Goal: Feedback & Contribution: Contribute content

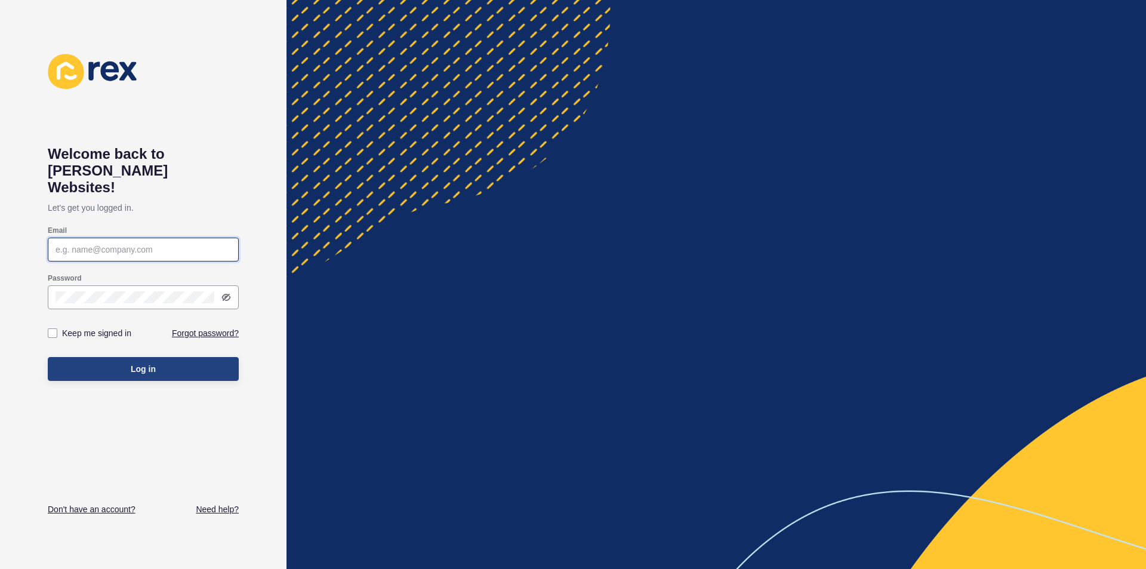
type input "[EMAIL_ADDRESS][DOMAIN_NAME]"
click at [127, 357] on button "Log in" at bounding box center [143, 369] width 191 height 24
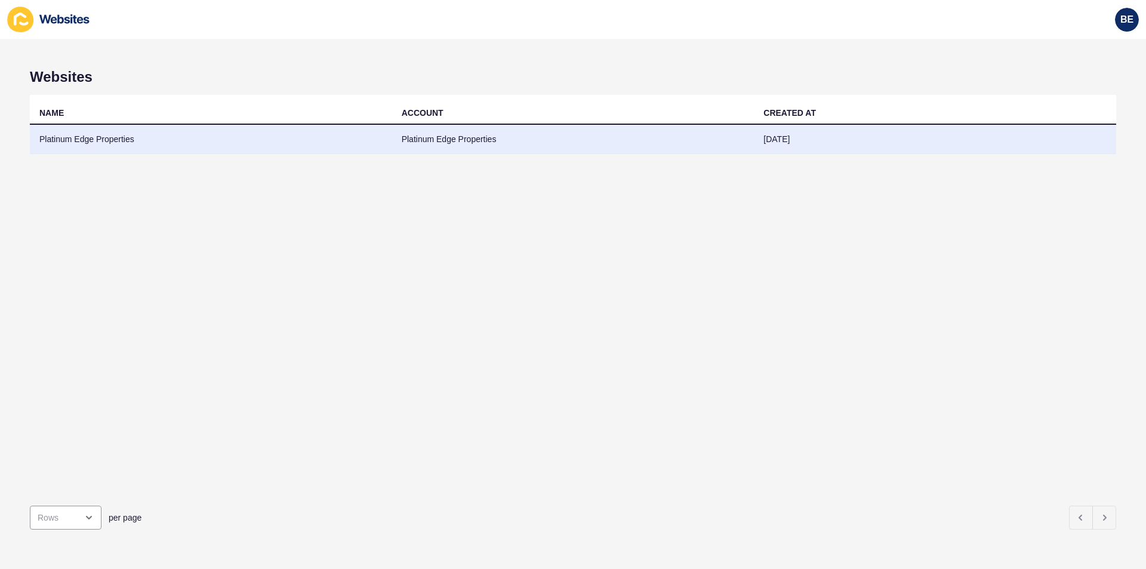
click at [104, 136] on td "Platinum Edge Properties" at bounding box center [211, 139] width 362 height 29
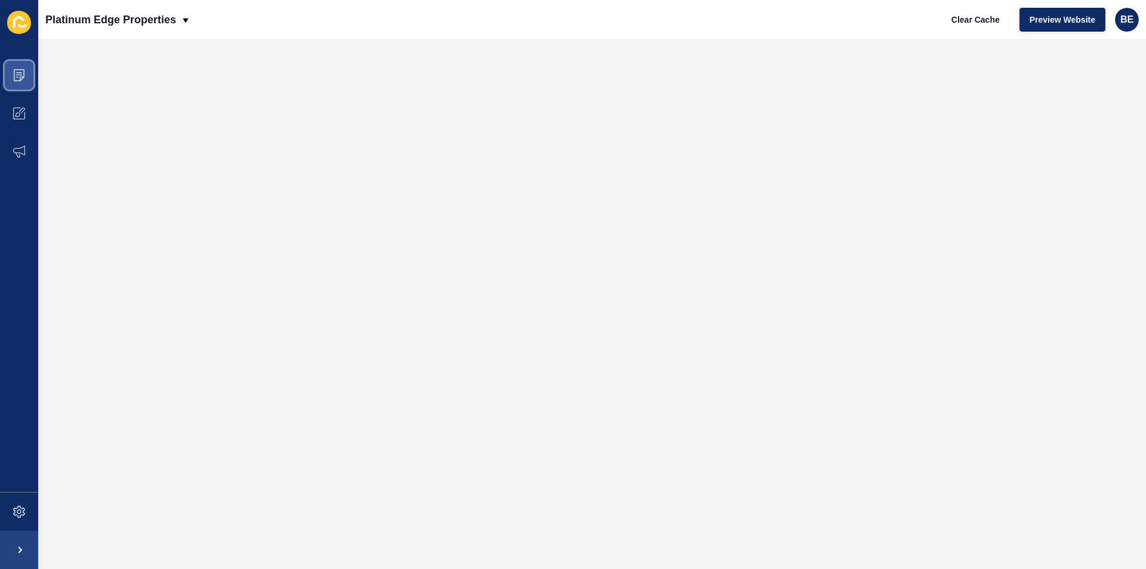
click at [24, 87] on span at bounding box center [19, 75] width 38 height 38
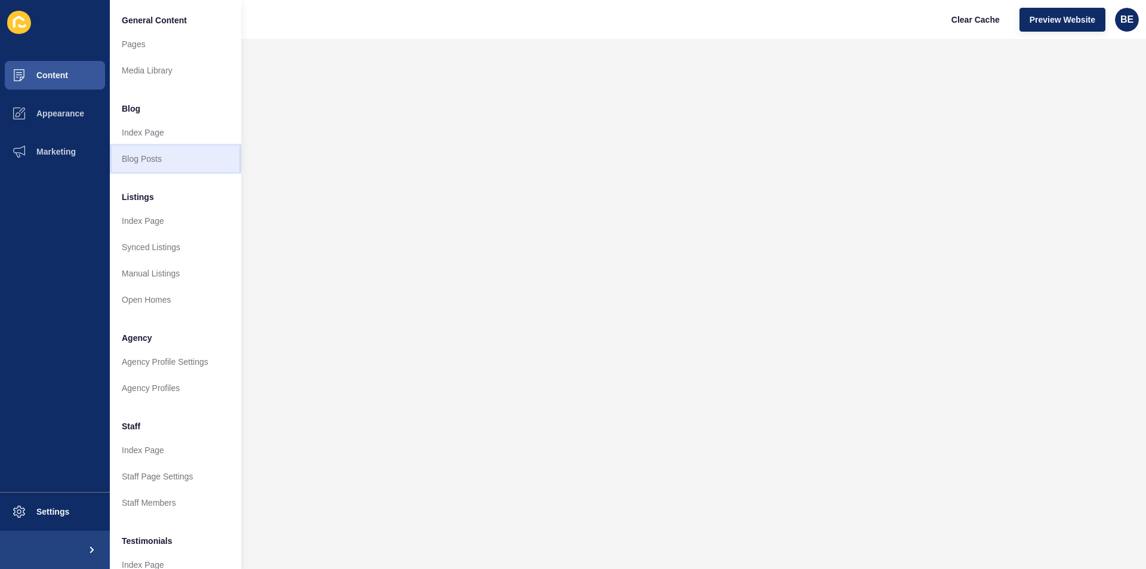
click at [132, 152] on link "Blog Posts" at bounding box center [175, 159] width 131 height 26
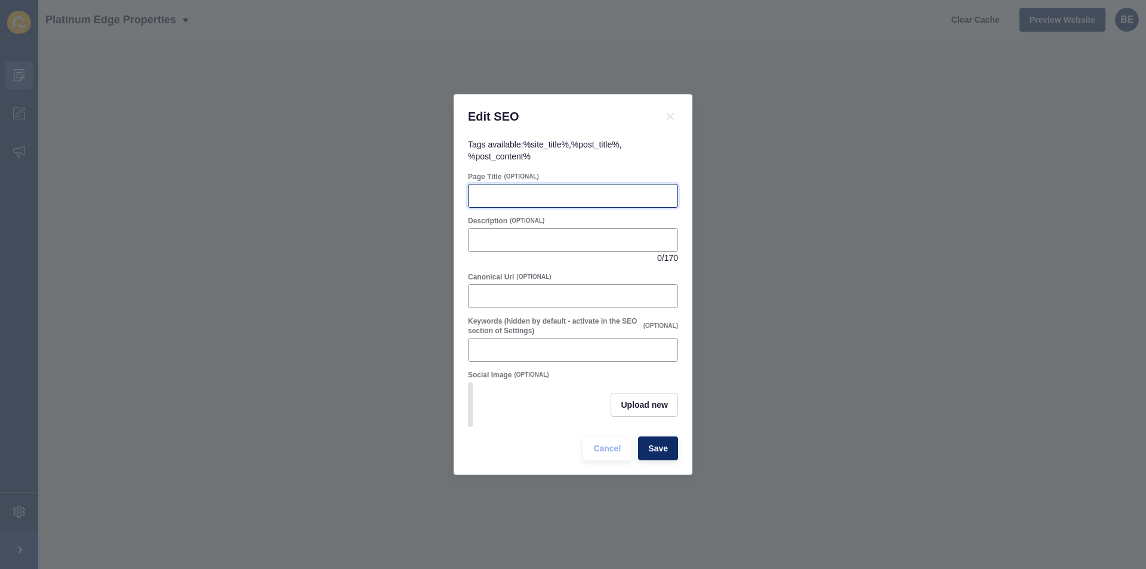
click at [518, 195] on input "Page Title" at bounding box center [573, 196] width 195 height 12
click at [504, 190] on input "Page Title" at bounding box center [573, 196] width 195 height 12
paste input "Budget-Friendly Renovations"
type input "Budget-Friendly Renovations"
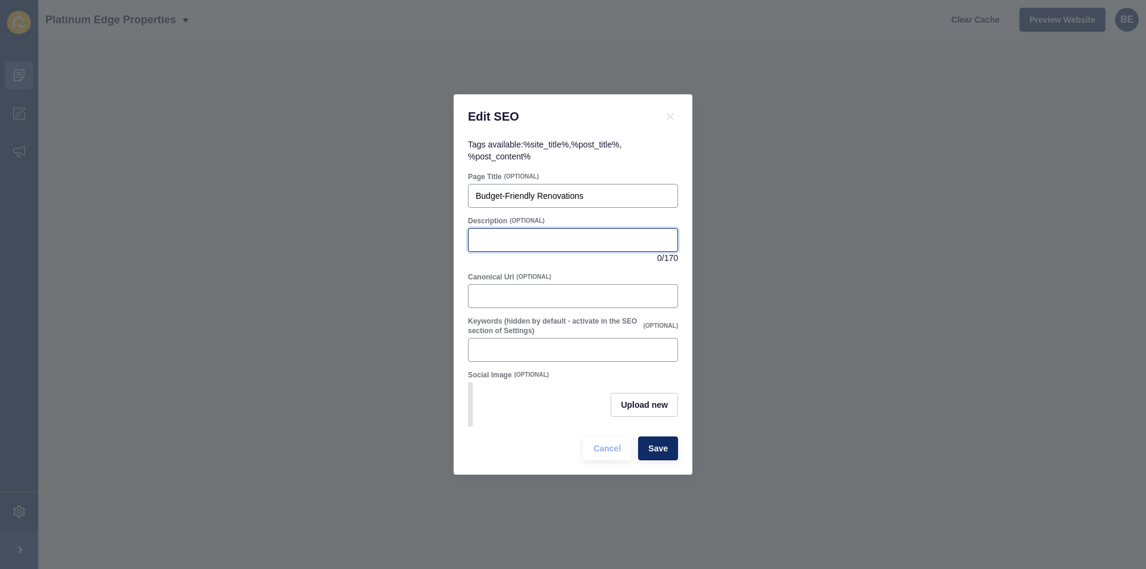
click at [486, 240] on input "Description" at bounding box center [573, 240] width 195 height 12
click at [509, 238] on input "Description" at bounding box center [573, 240] width 195 height 12
paste input "Transform Your Home Without Breaking the Bank"
type input "Transform Your Home Without Breaking the Bank"
click at [490, 344] on input "Keywords (hidden by default - activate in the SEO section of Settings)" at bounding box center [573, 350] width 195 height 12
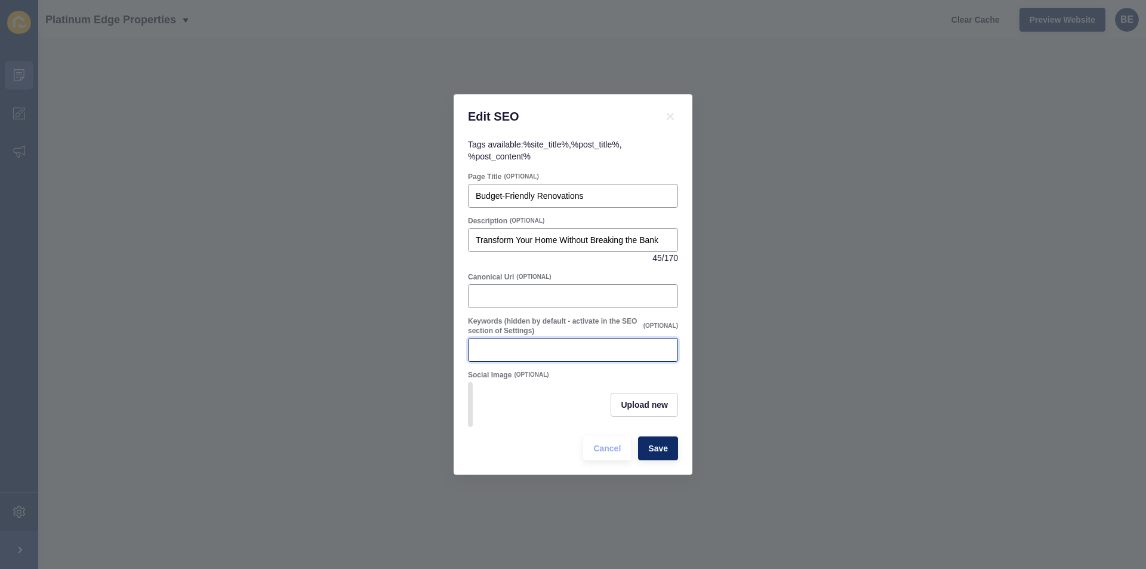
click at [495, 350] on input "Keywords (hidden by default - activate in the SEO section of Settings)" at bounding box center [573, 350] width 195 height 12
paste input "budget-friendly home renovations affordable home improvement ideas low-cost hom…"
click at [488, 344] on input "budget-friendly home renovations affordable home improvement ideas low-cost hom…" at bounding box center [573, 350] width 195 height 12
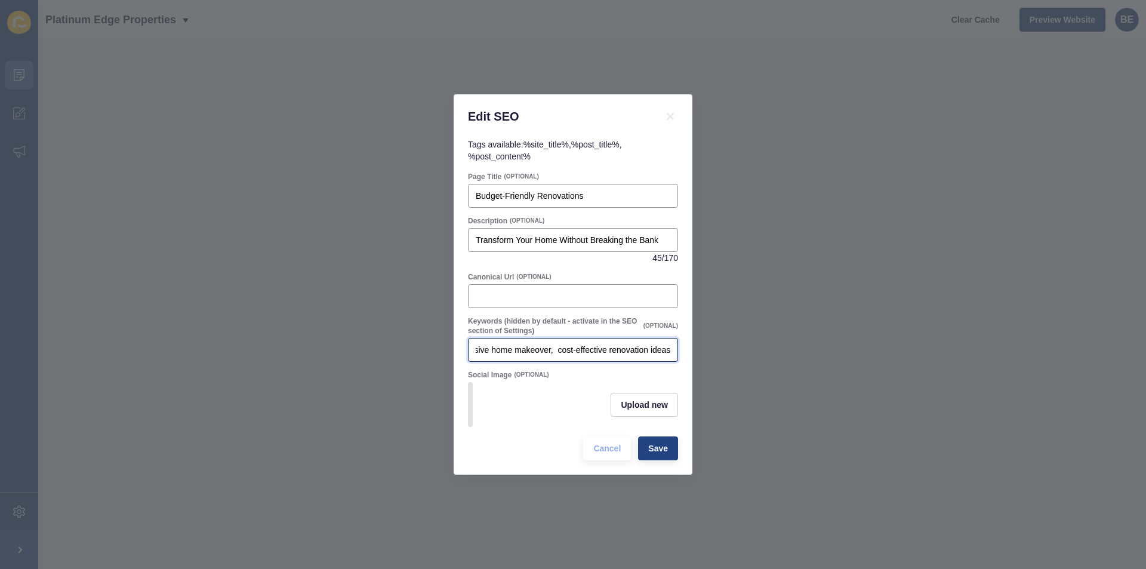
type input "budget-friendly home renovations, affordable home improvement ideas, low-cost h…"
click at [657, 454] on span "Save" at bounding box center [658, 448] width 20 height 12
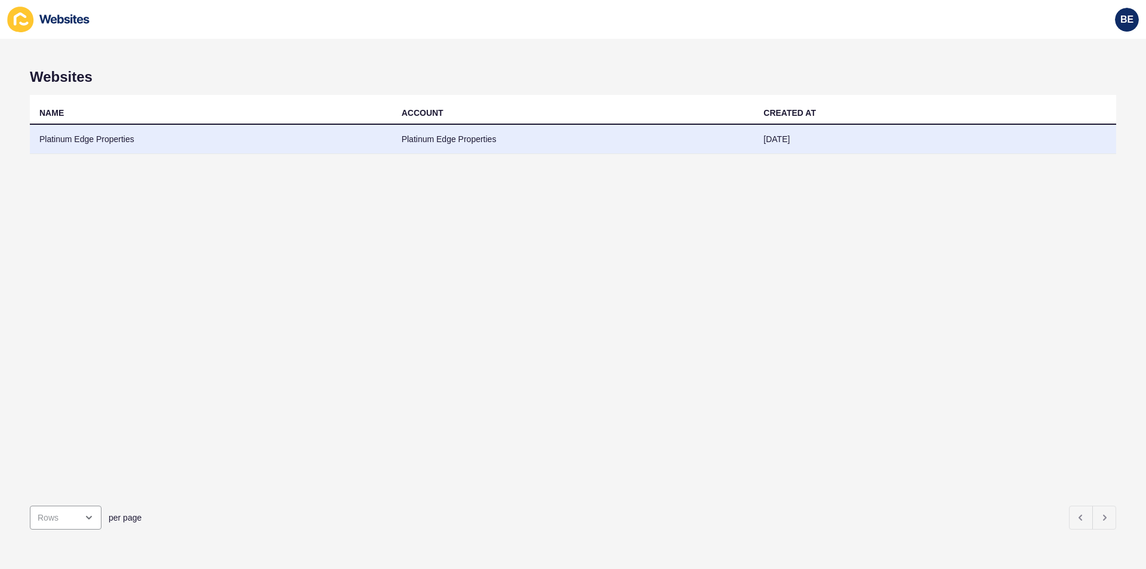
click at [470, 136] on td "Platinum Edge Properties" at bounding box center [573, 139] width 362 height 29
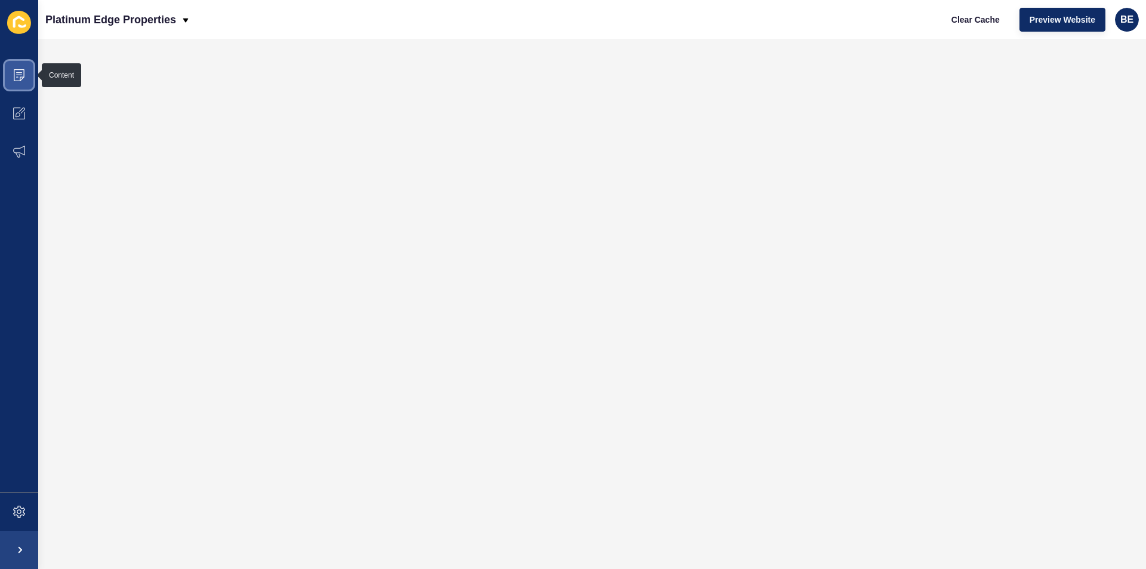
click at [37, 81] on span at bounding box center [19, 75] width 38 height 38
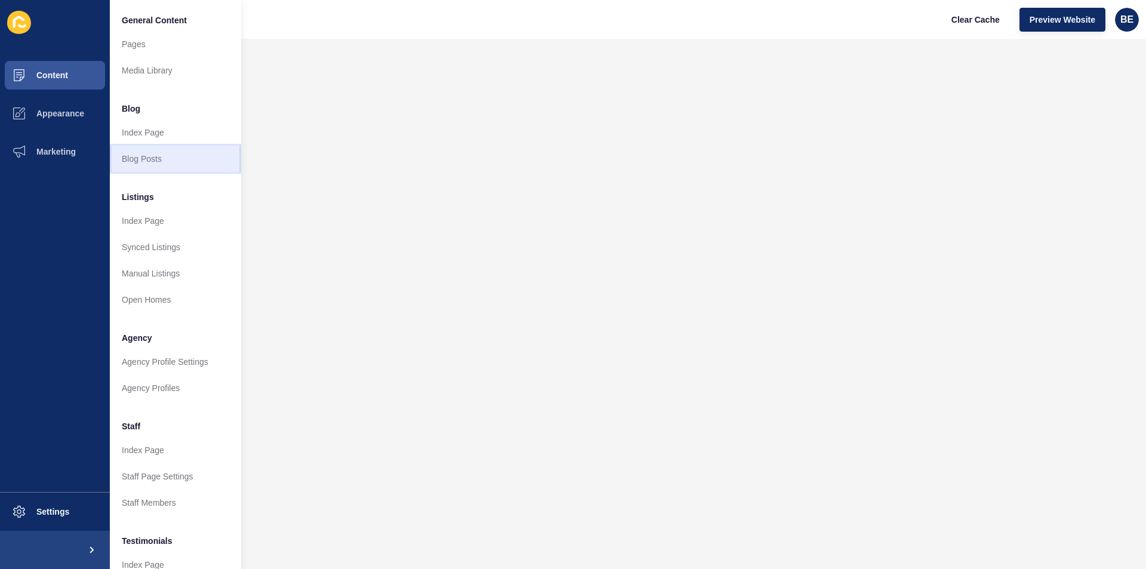
click at [142, 158] on link "Blog Posts" at bounding box center [175, 159] width 131 height 26
